Goal: Book appointment/travel/reservation

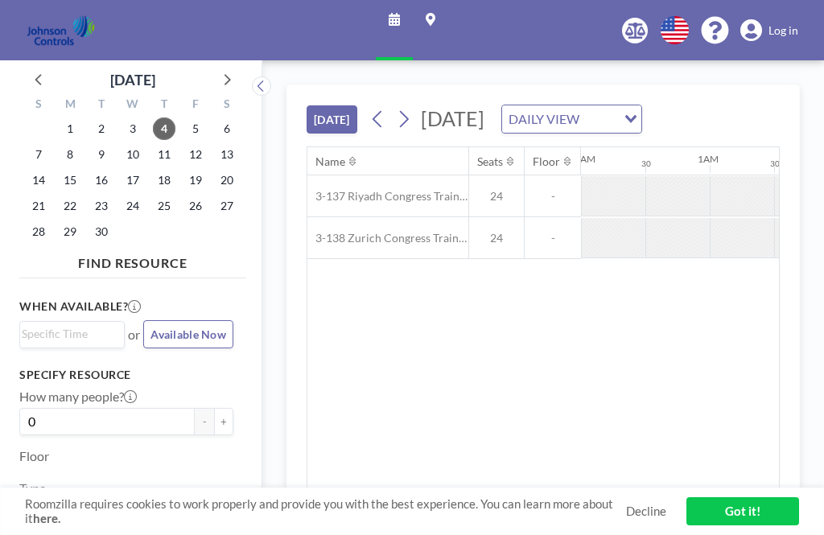
scroll to position [0, 1352]
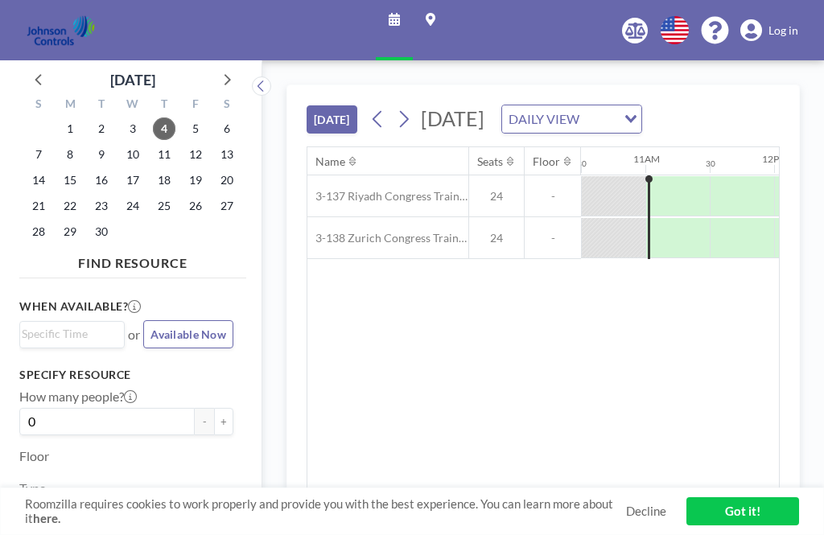
click at [445, 22] on link "Maps" at bounding box center [430, 30] width 35 height 60
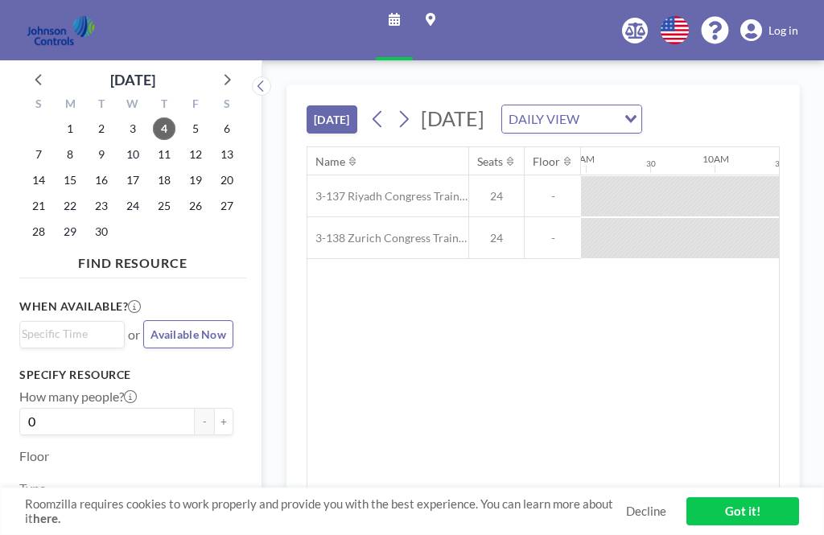
scroll to position [0, 1352]
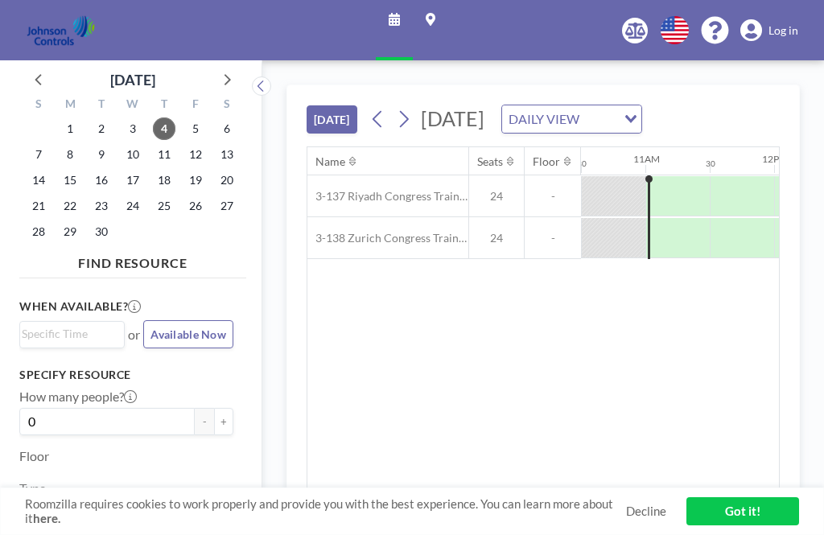
click at [759, 508] on link "Got it!" at bounding box center [743, 511] width 113 height 28
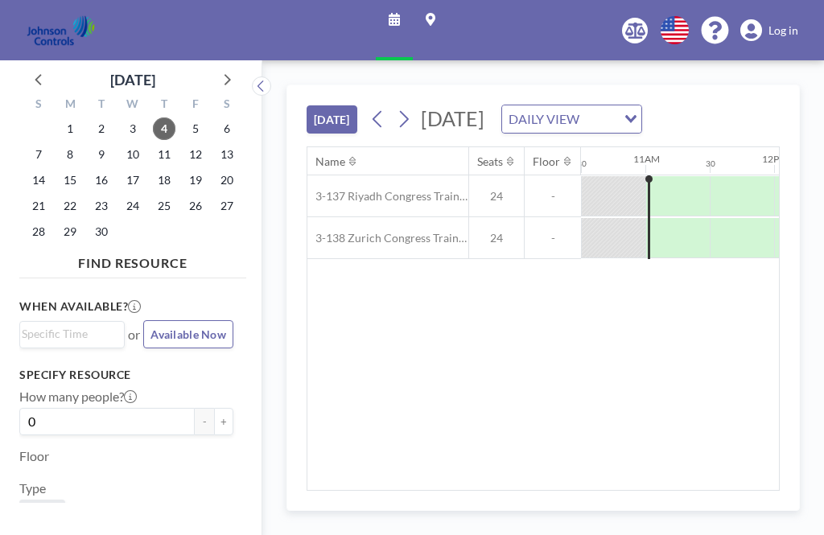
click at [753, 490] on div "Name Seats Floor 12AM 30 1AM 30 2AM 30 3AM 30 4AM 30 5AM 30 6AM 30 7AM 30 8AM 3…" at bounding box center [543, 318] width 472 height 343
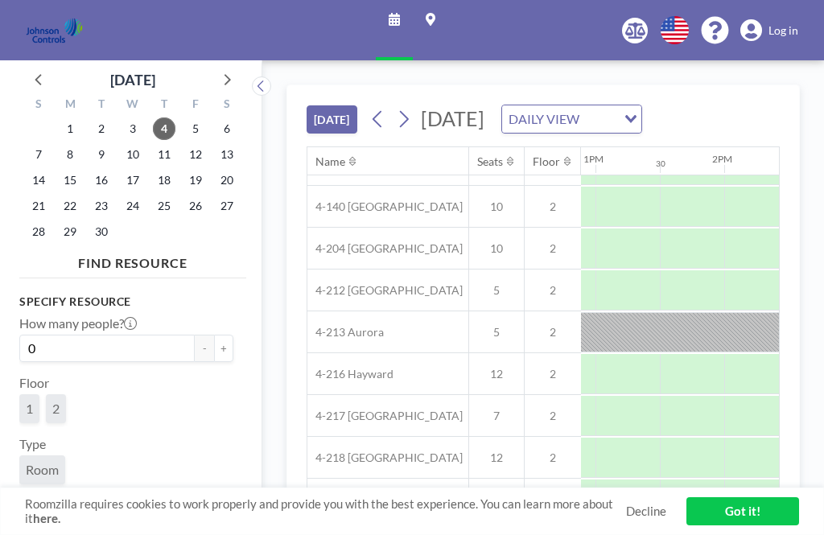
scroll to position [283, 1660]
click at [271, 95] on button at bounding box center [261, 85] width 19 height 19
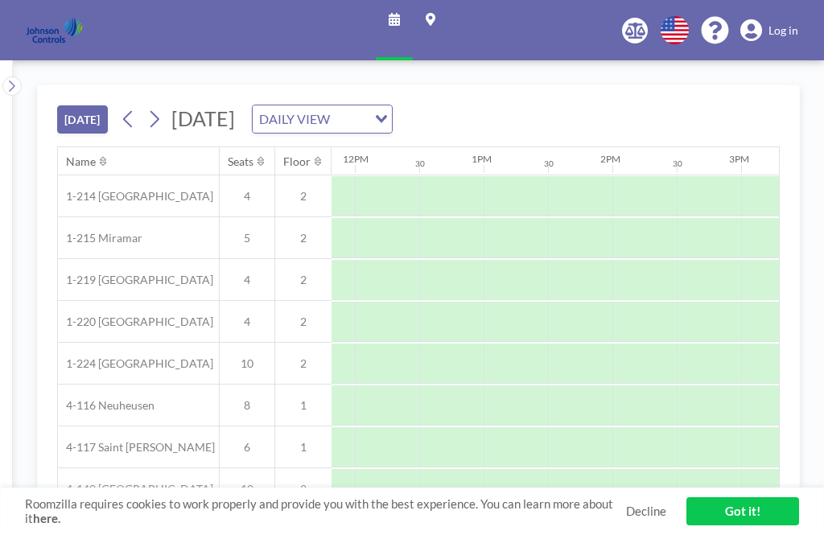
scroll to position [0, 1523]
click at [757, 516] on link "Got it!" at bounding box center [743, 511] width 113 height 28
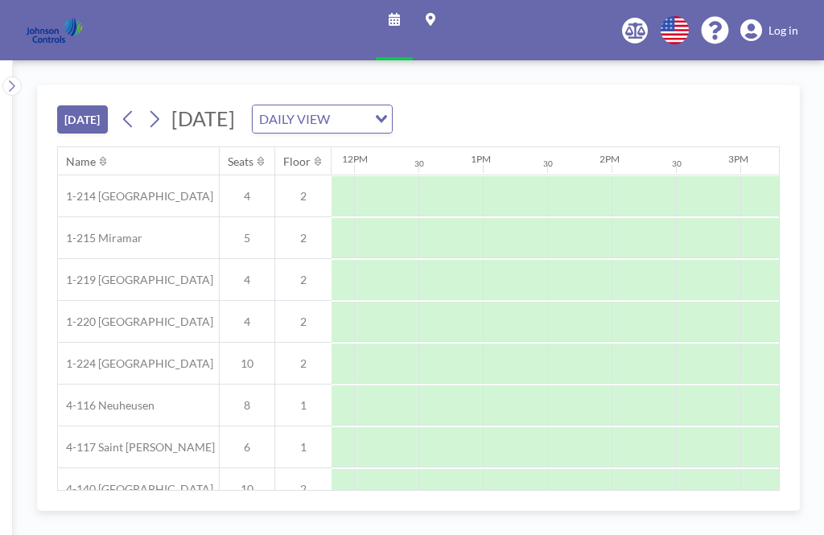
click at [167, 126] on button at bounding box center [155, 119] width 26 height 26
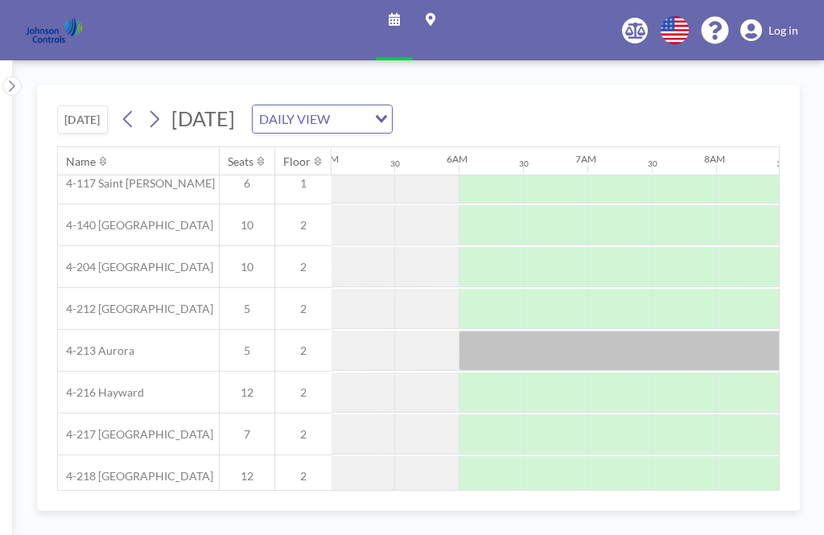
scroll to position [264, 645]
click at [719, 37] on icon at bounding box center [714, 30] width 27 height 27
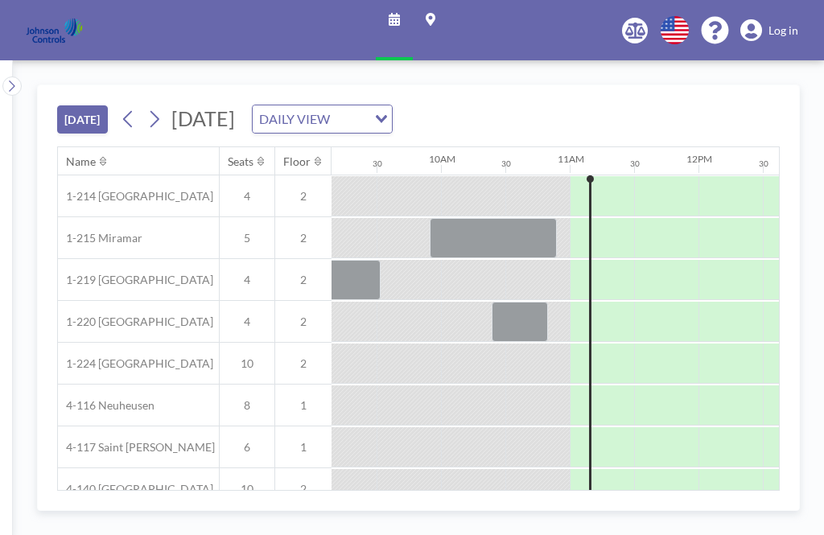
scroll to position [0, 1179]
click at [399, 23] on icon at bounding box center [394, 19] width 11 height 13
click at [441, 23] on link "Maps" at bounding box center [430, 30] width 35 height 60
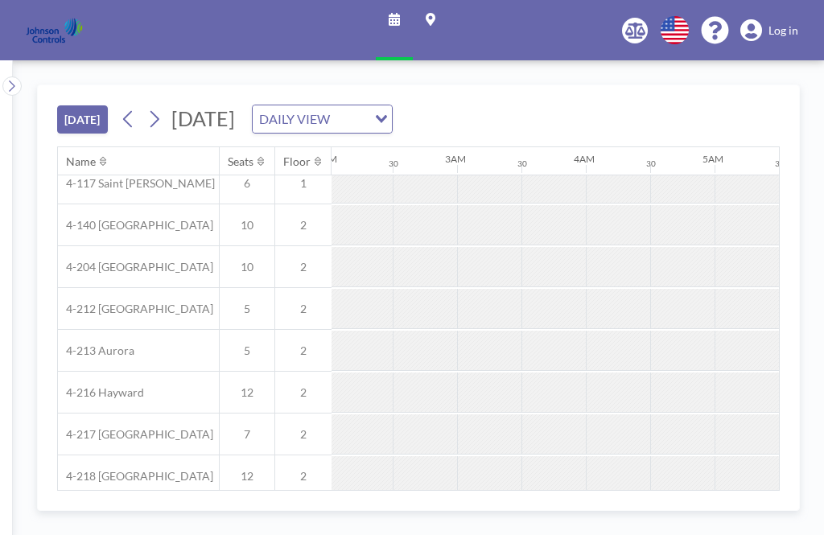
scroll to position [264, 260]
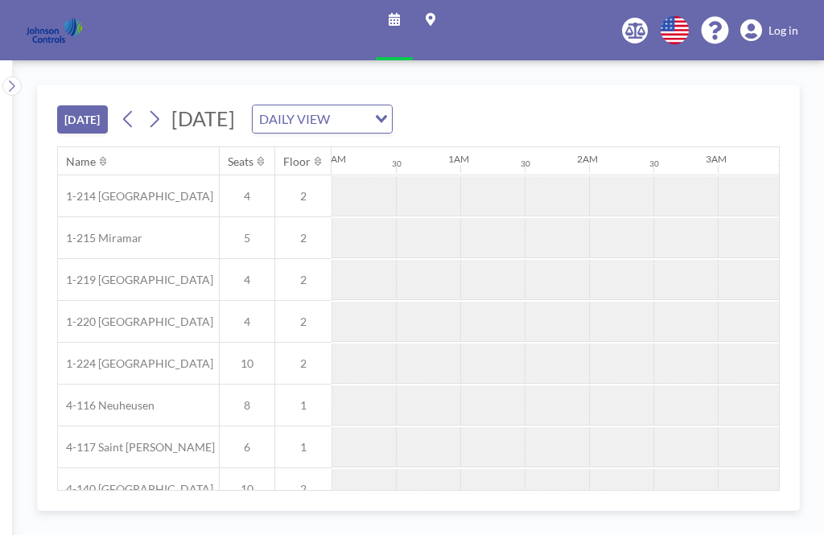
scroll to position [0, 1352]
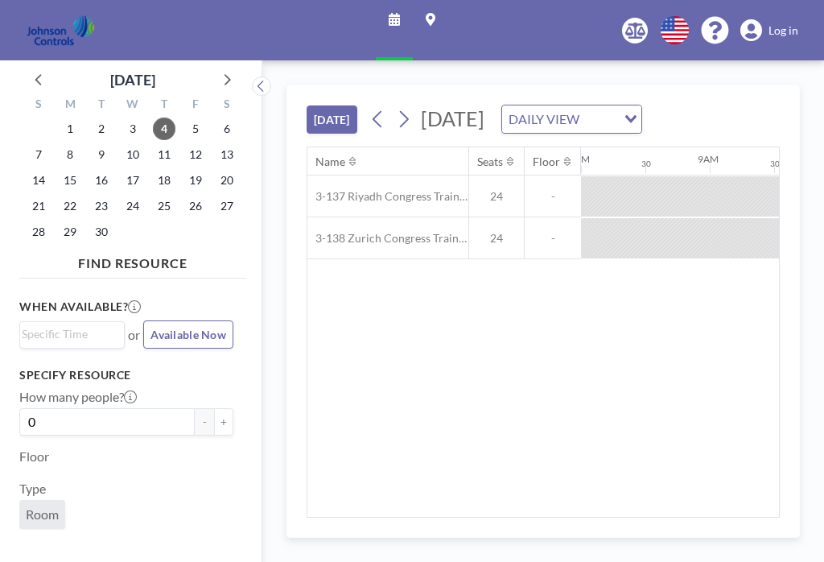
scroll to position [0, 1352]
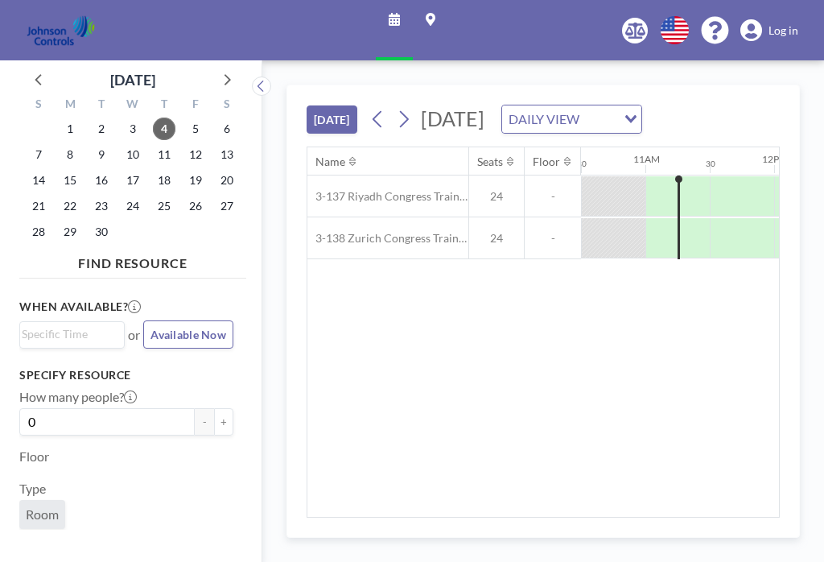
click at [617, 128] on div "DAILY VIEW" at bounding box center [559, 117] width 114 height 24
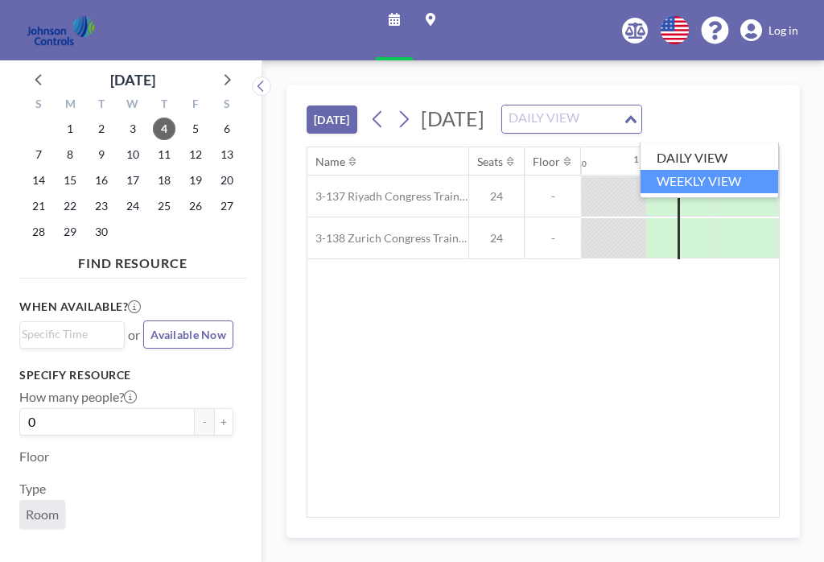
click at [698, 181] on li "WEEKLY VIEW" at bounding box center [710, 181] width 138 height 23
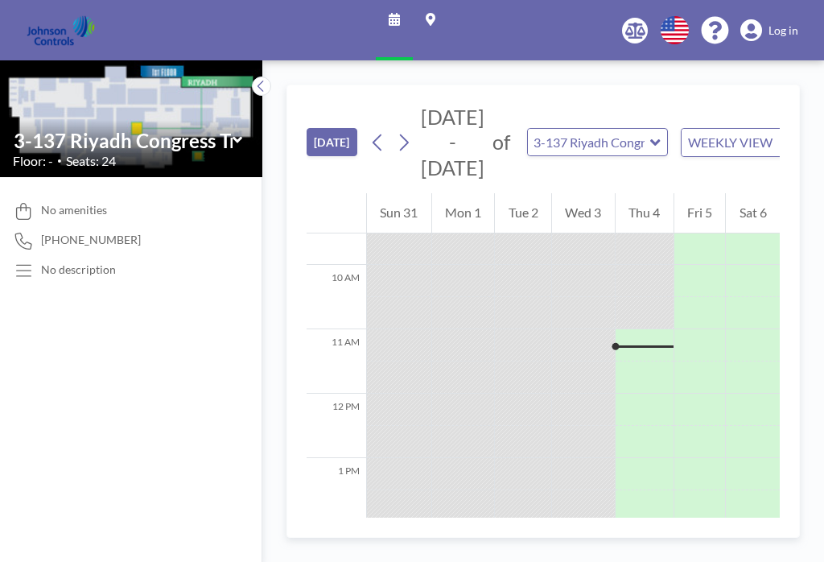
scroll to position [676, 0]
click at [733, 141] on div "WEEKLY VIEW" at bounding box center [739, 141] width 114 height 24
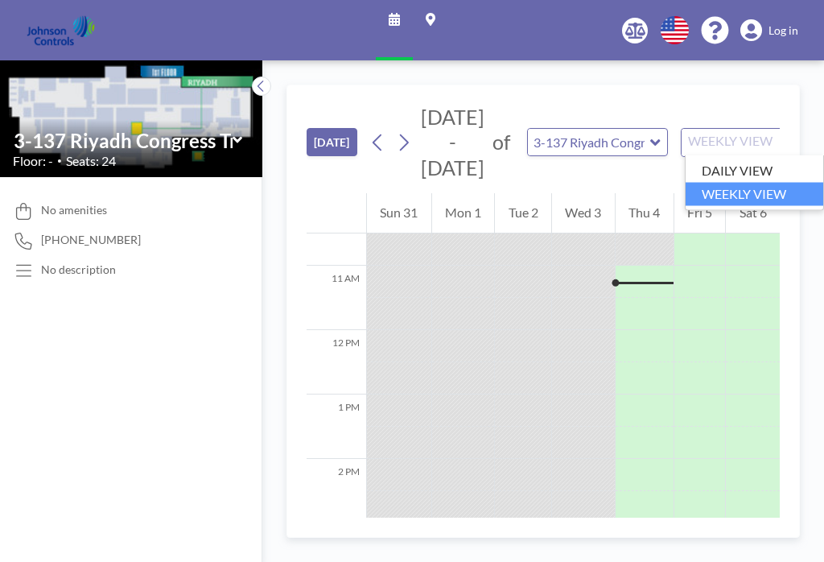
click at [643, 154] on input "3-137 Riyadh Congress Training Room" at bounding box center [589, 142] width 123 height 27
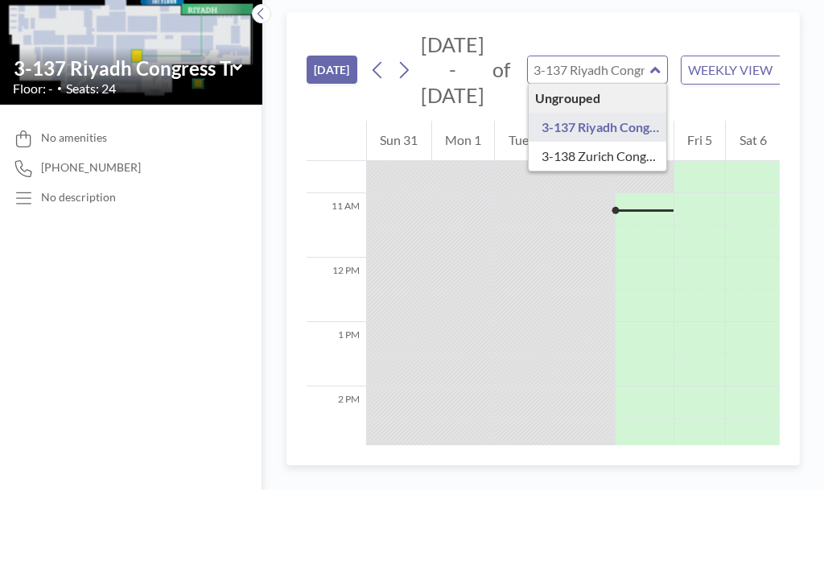
click at [496, 233] on div at bounding box center [523, 249] width 56 height 32
type input "3-137 Riyadh Congress Training Room"
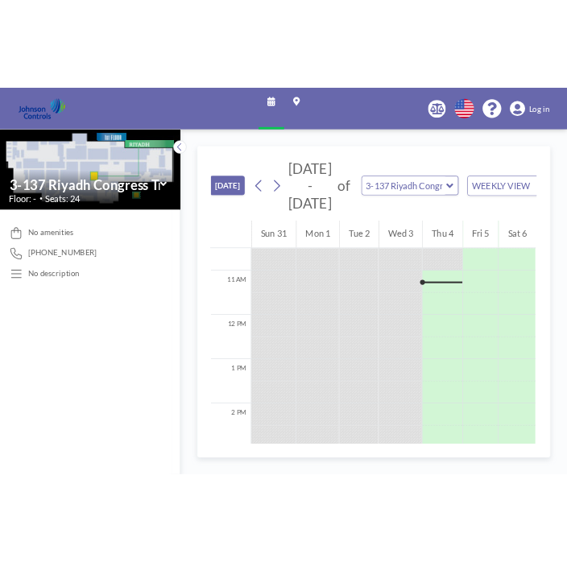
scroll to position [0, 0]
